Goal: Find specific page/section: Find specific page/section

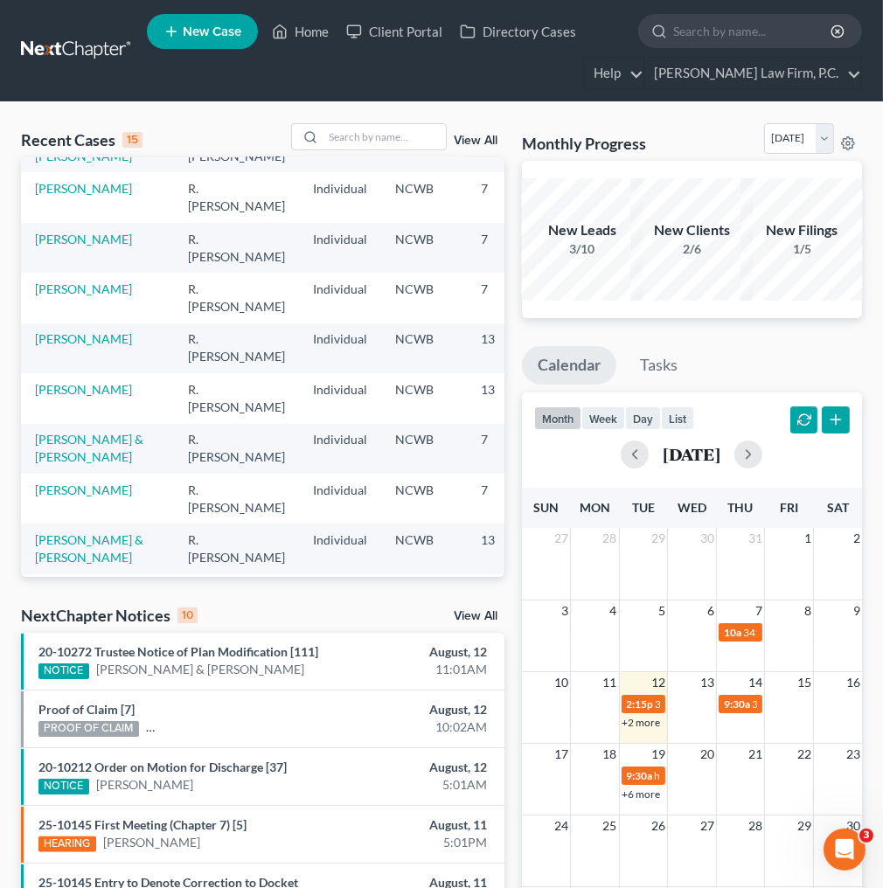
scroll to position [113, 0]
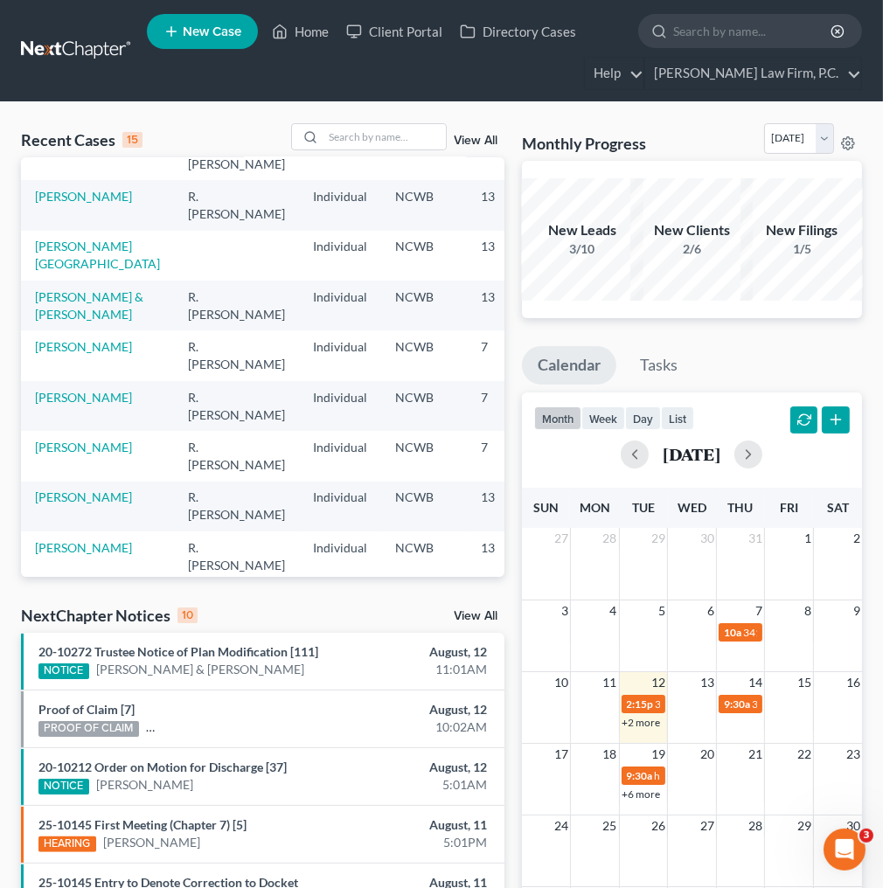
click at [733, 25] on input "search" at bounding box center [753, 31] width 160 height 32
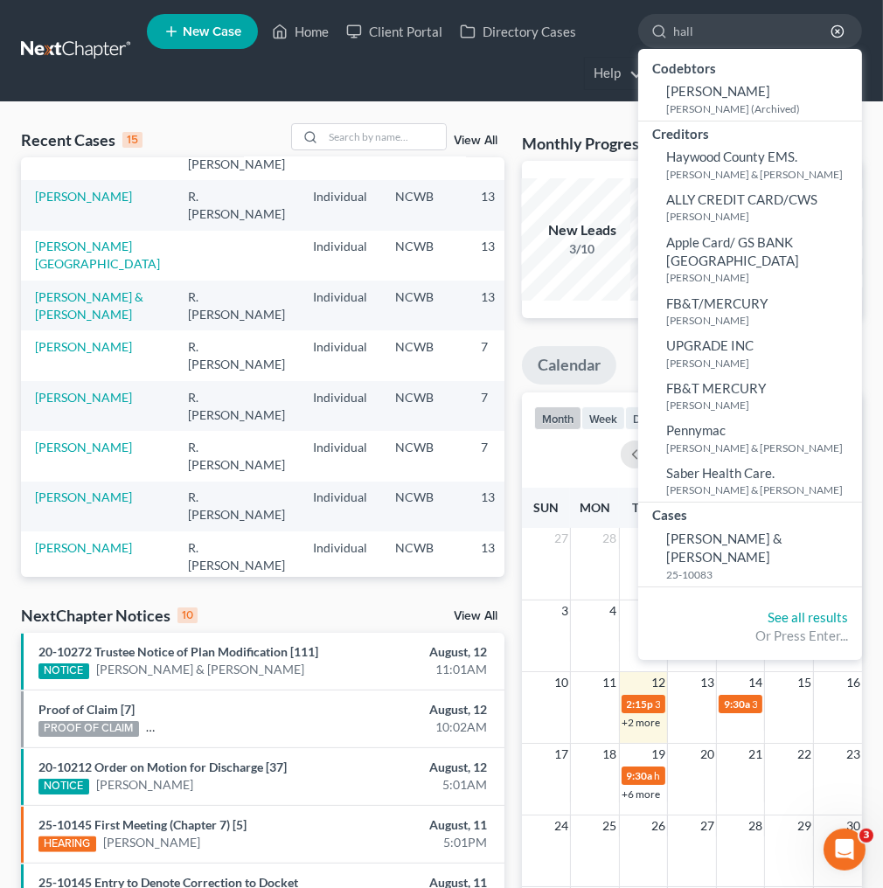
type input "hall"
click at [695, 567] on small "25-10083" at bounding box center [761, 574] width 191 height 15
select select "3"
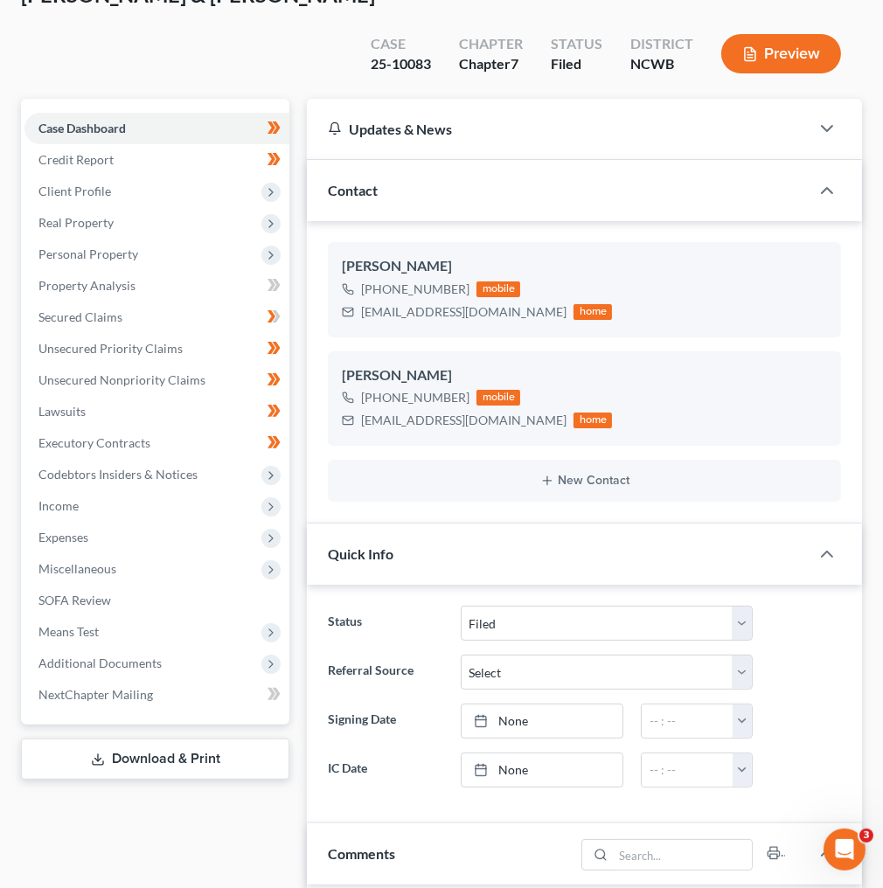
scroll to position [140, 0]
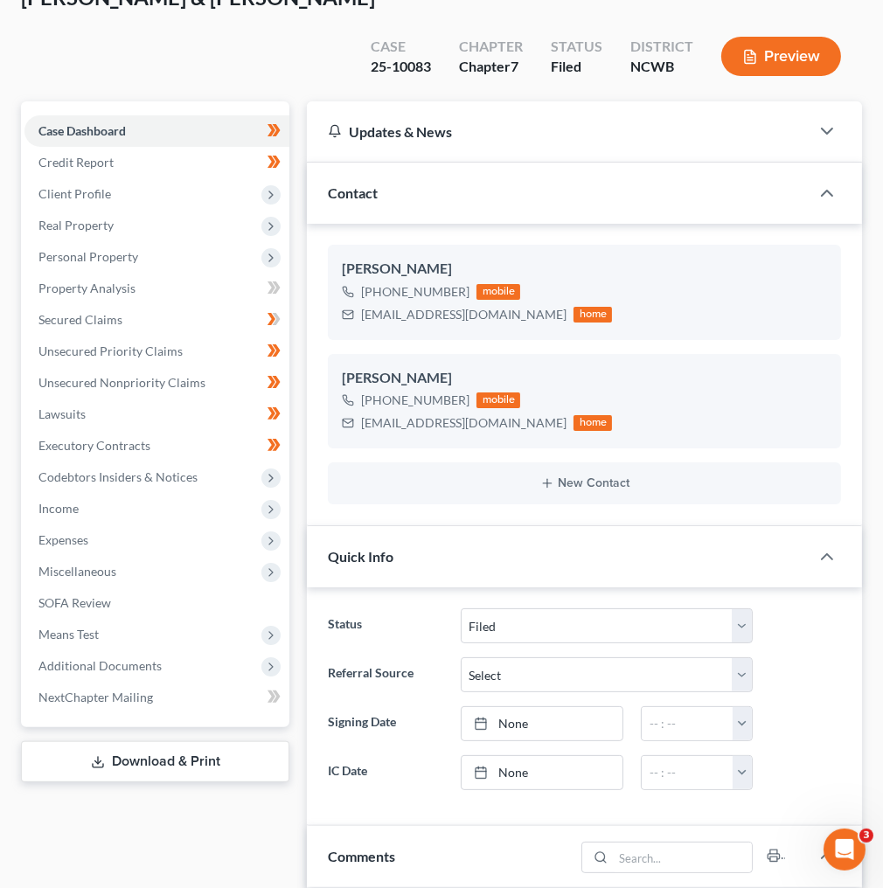
click at [178, 651] on span "Additional Documents" at bounding box center [156, 666] width 265 height 31
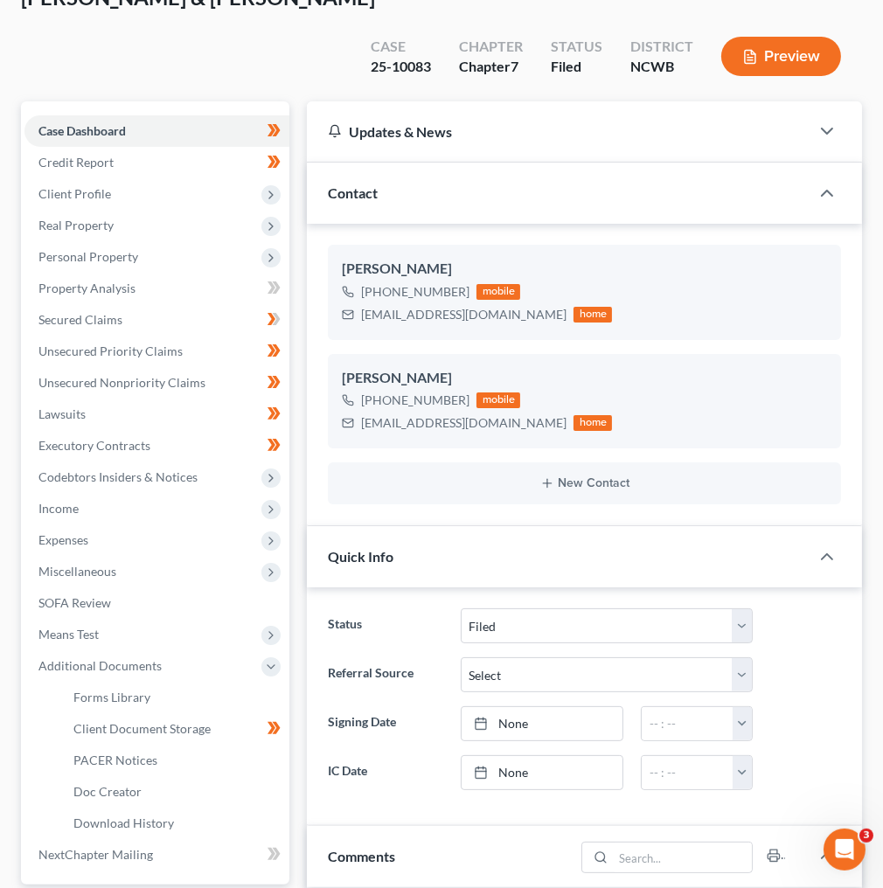
scroll to position [420, 0]
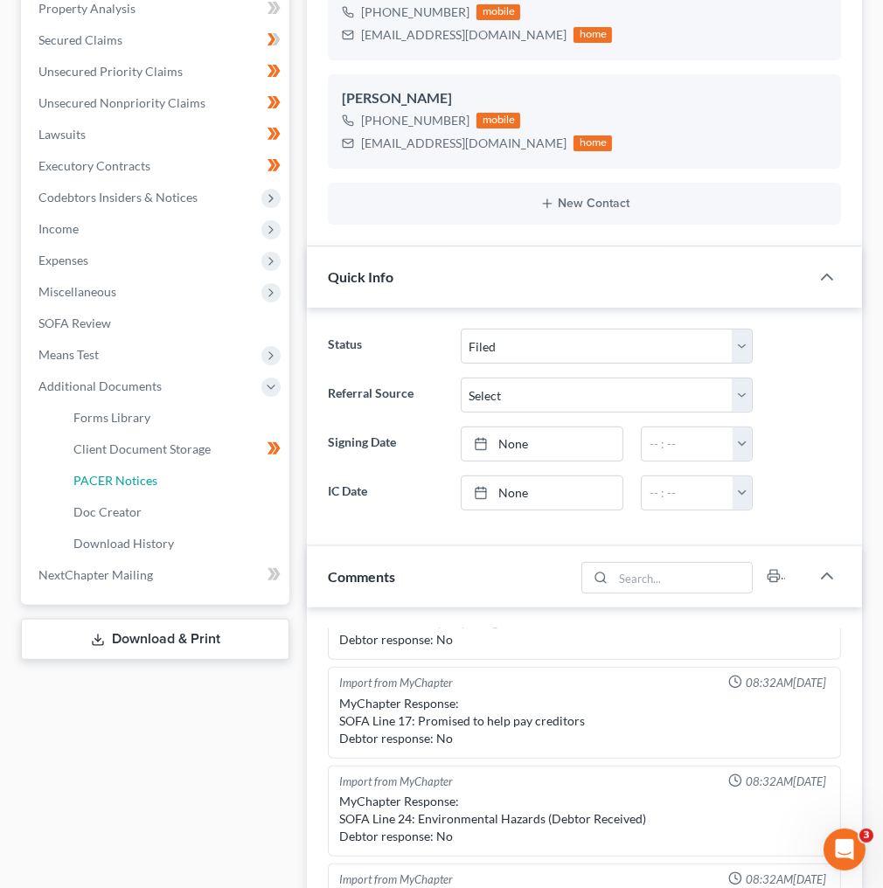
click at [118, 473] on span "PACER Notices" at bounding box center [115, 480] width 84 height 15
